Goal: Use online tool/utility: Utilize a website feature to perform a specific function

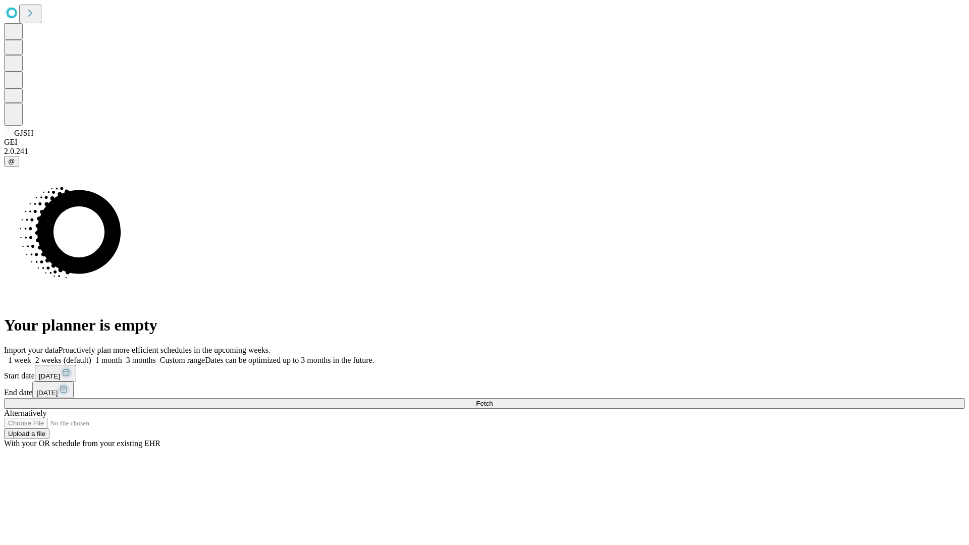
click at [493, 400] on span "Fetch" at bounding box center [484, 404] width 17 height 8
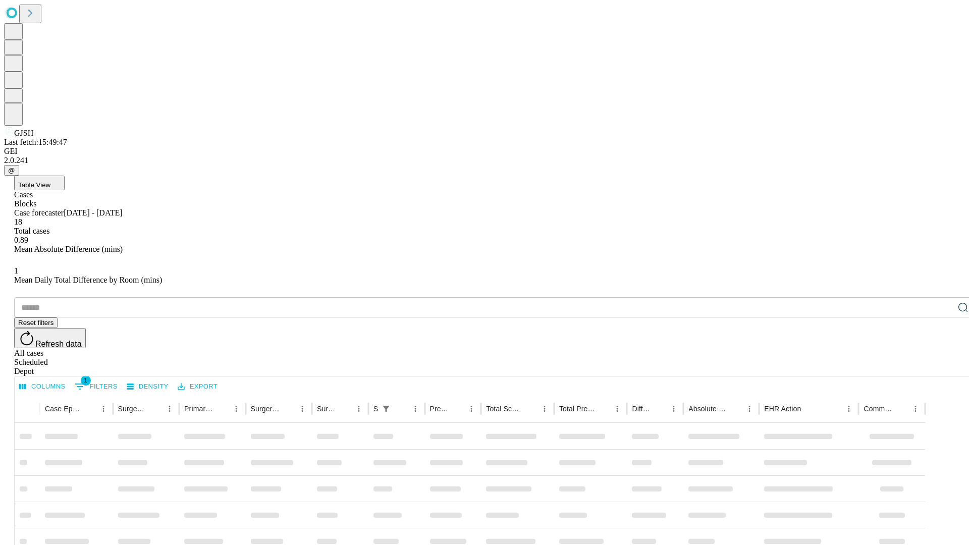
click at [50, 181] on span "Table View" at bounding box center [34, 185] width 32 height 8
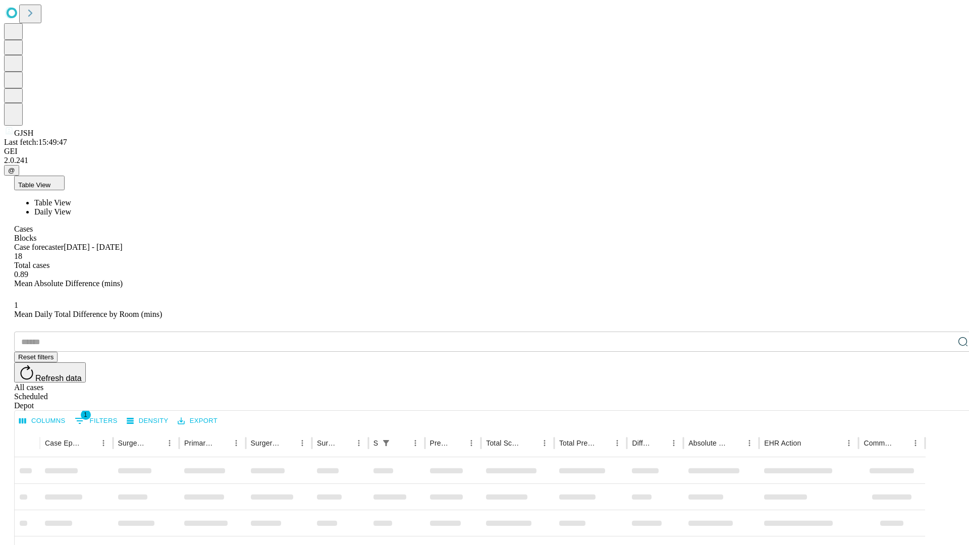
click at [71, 207] on span "Daily View" at bounding box center [52, 211] width 37 height 9
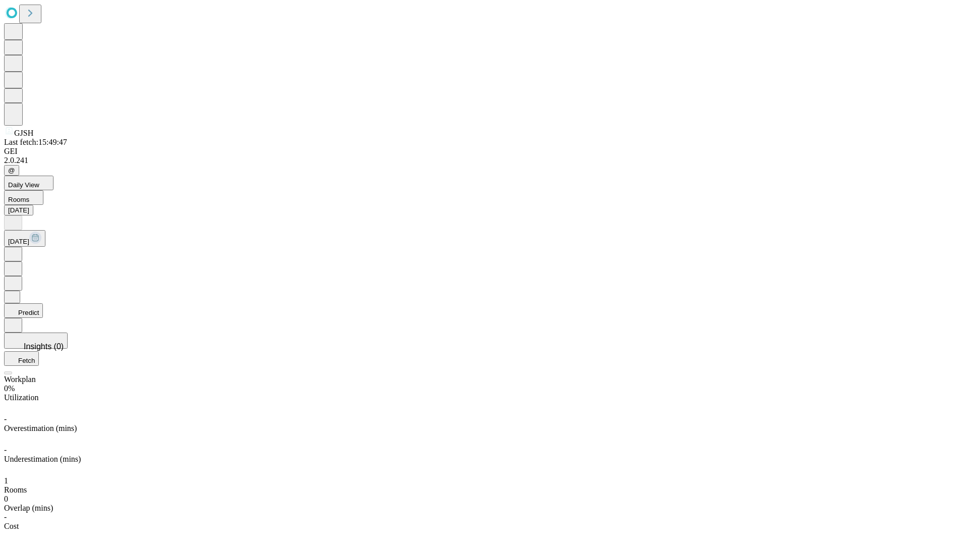
click at [43, 303] on button "Predict" at bounding box center [23, 310] width 39 height 15
